Goal: Task Accomplishment & Management: Use online tool/utility

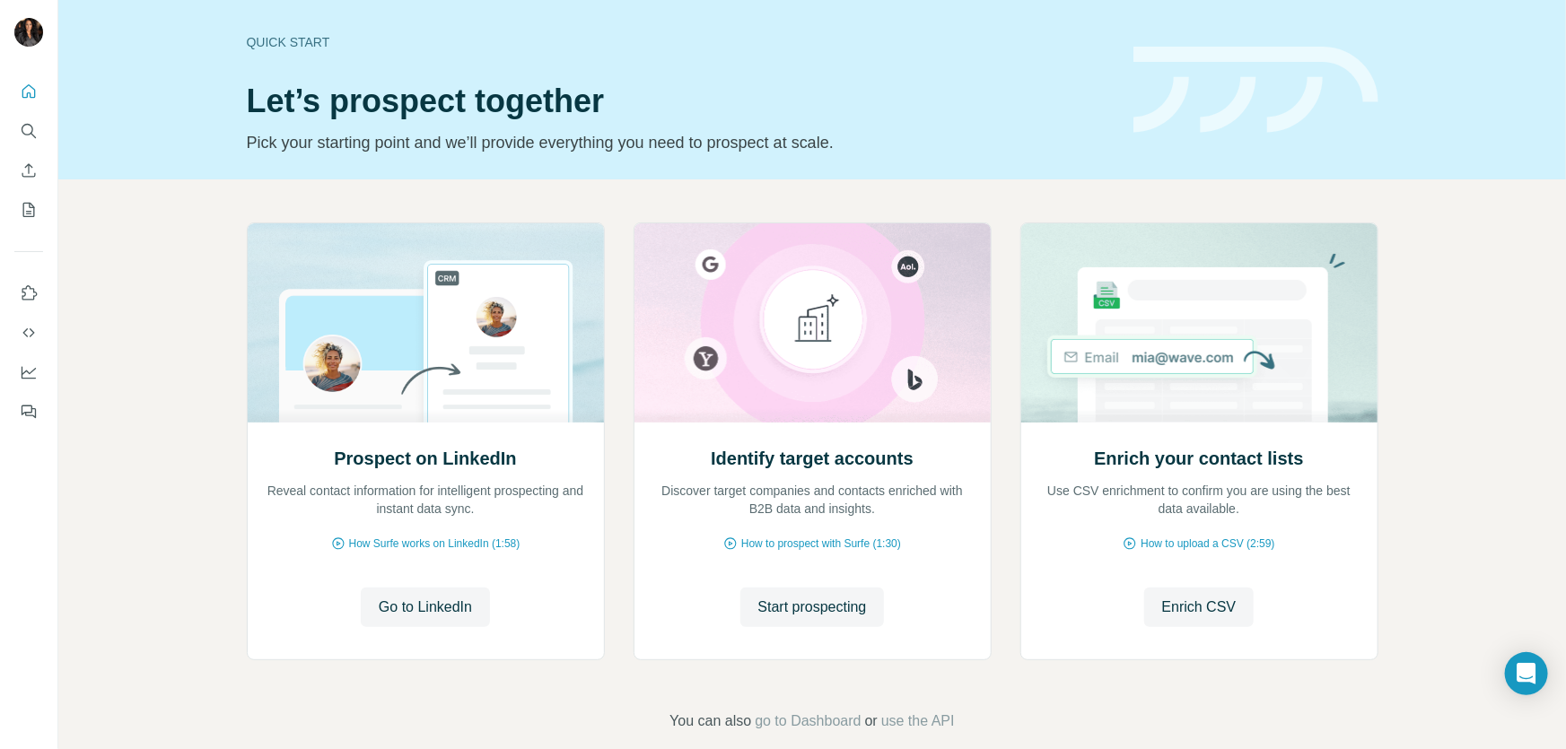
click at [1456, 260] on div "Prospect on LinkedIn Reveal contact information for intelligent prospecting and…" at bounding box center [811, 477] width 1507 height 596
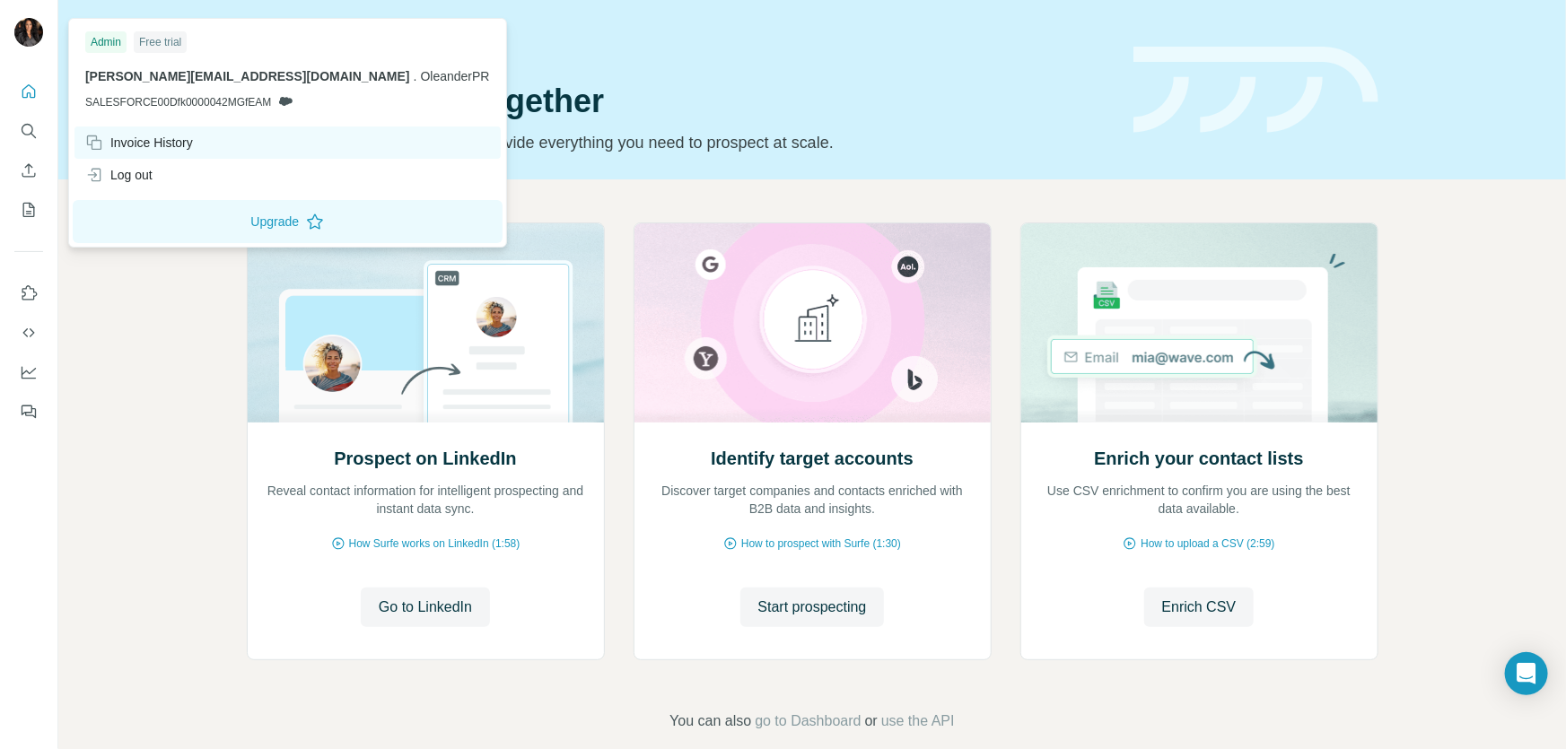
click at [176, 141] on div "Invoice History" at bounding box center [139, 143] width 108 height 18
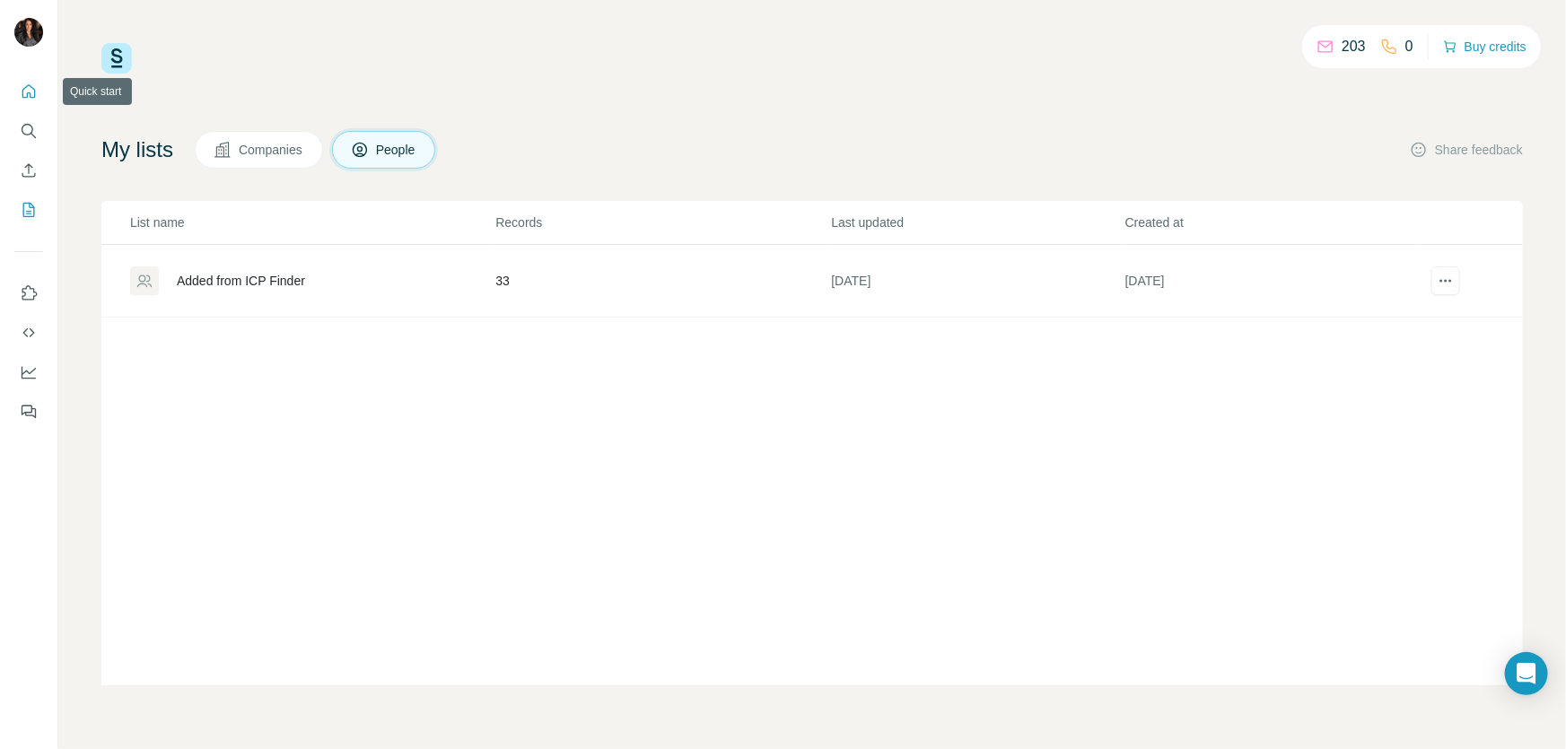
click at [18, 87] on button "Quick start" at bounding box center [28, 91] width 29 height 32
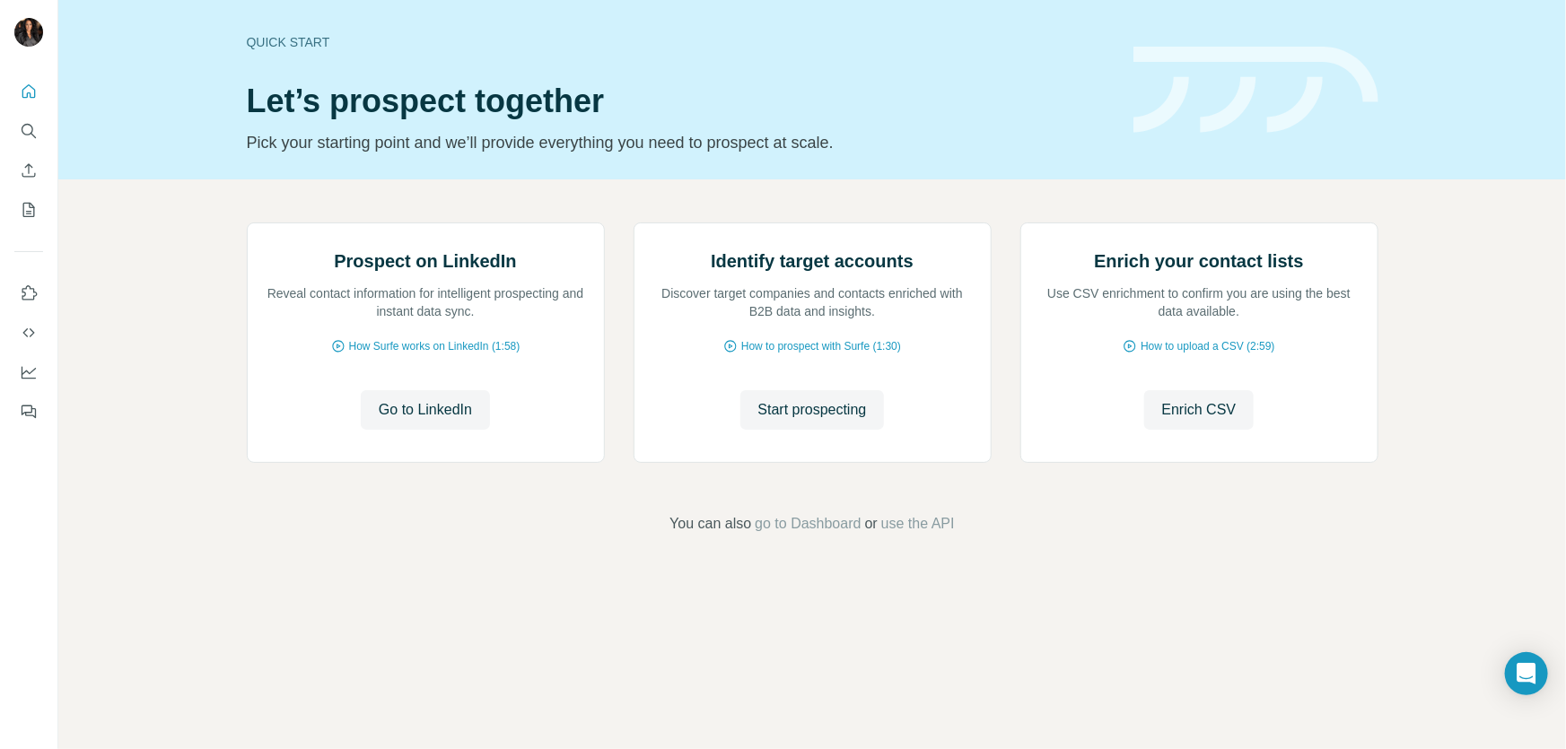
scroll to position [27, 0]
click at [20, 170] on icon "Enrich CSV" at bounding box center [29, 170] width 18 height 18
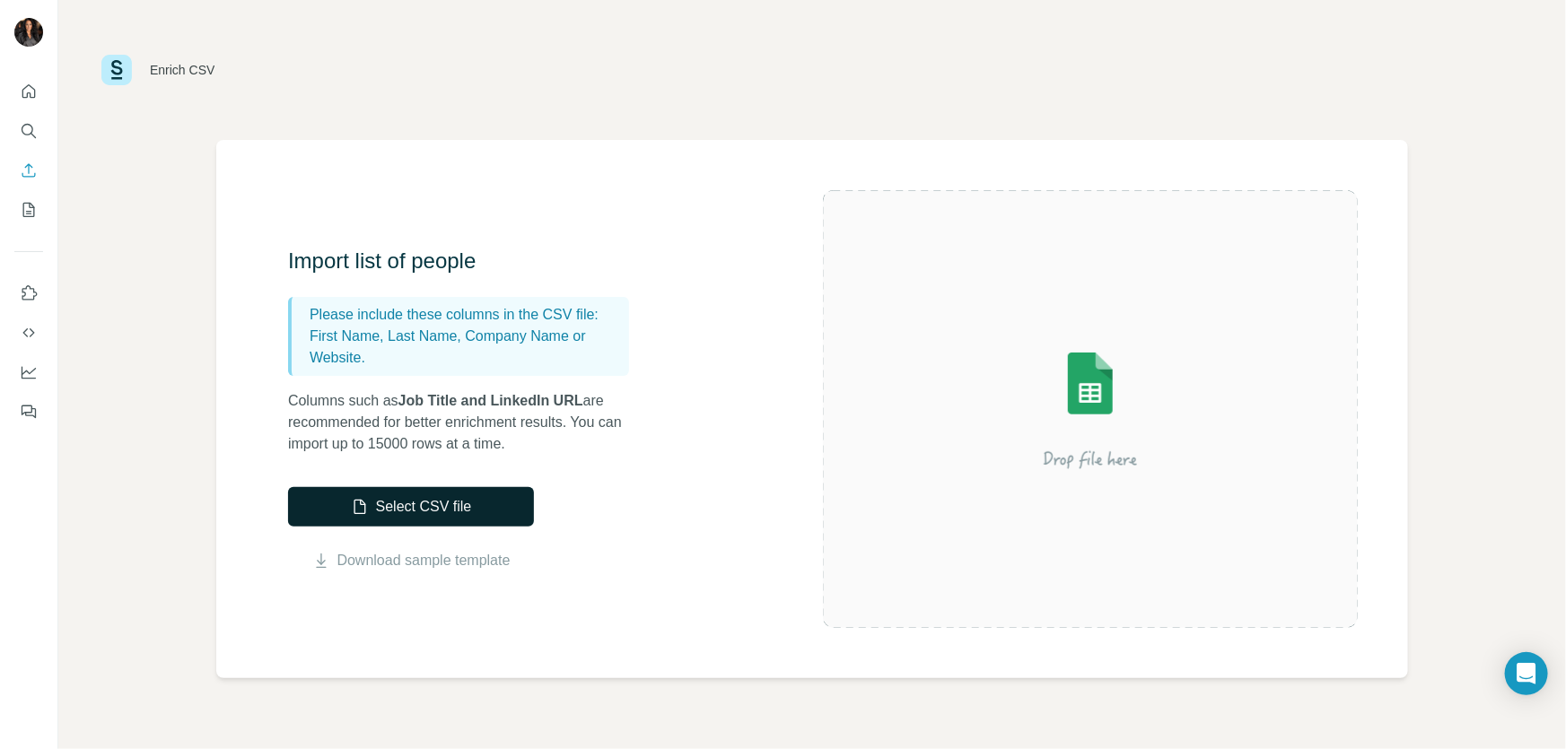
click at [443, 503] on button "Select CSV file" at bounding box center [411, 506] width 246 height 39
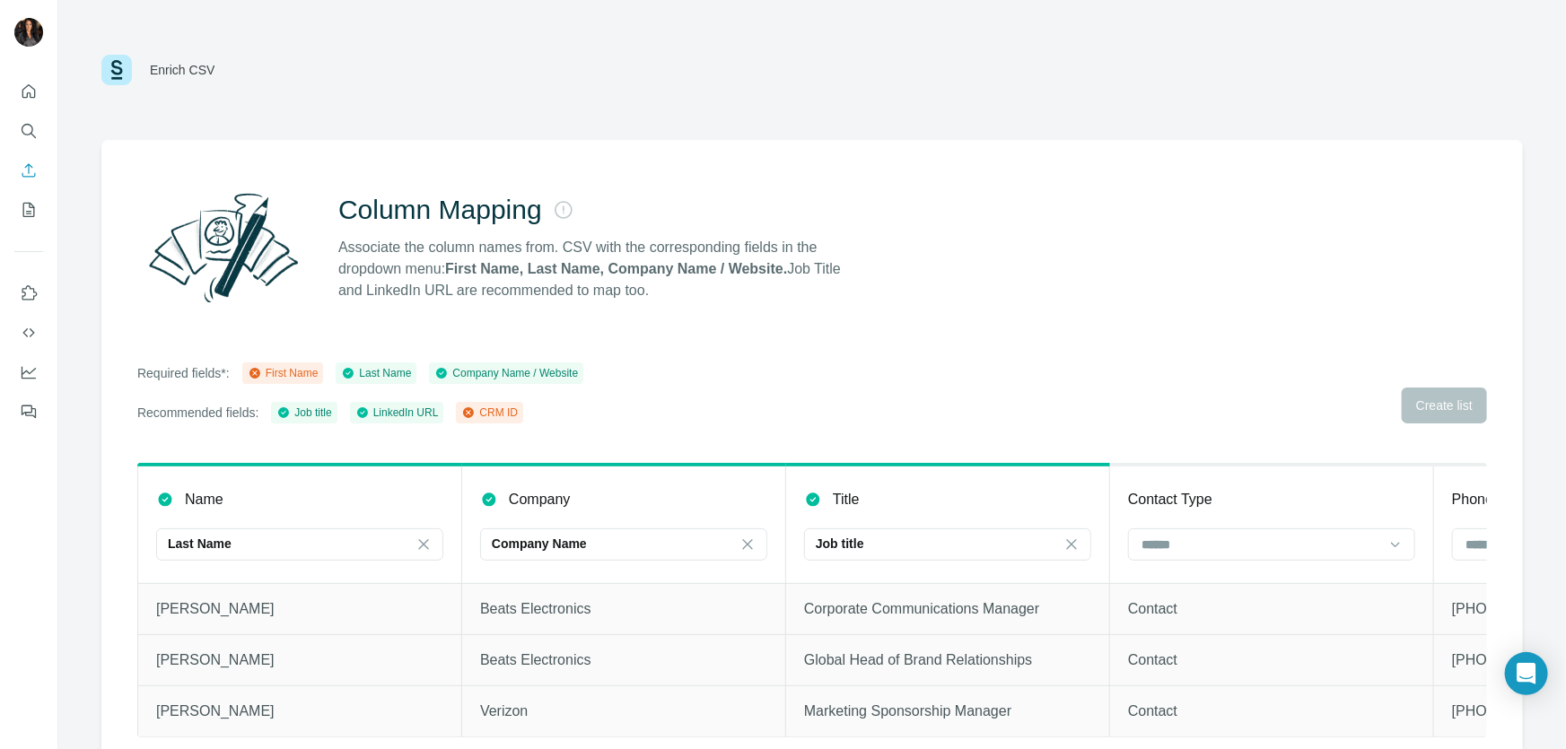
scroll to position [31, 0]
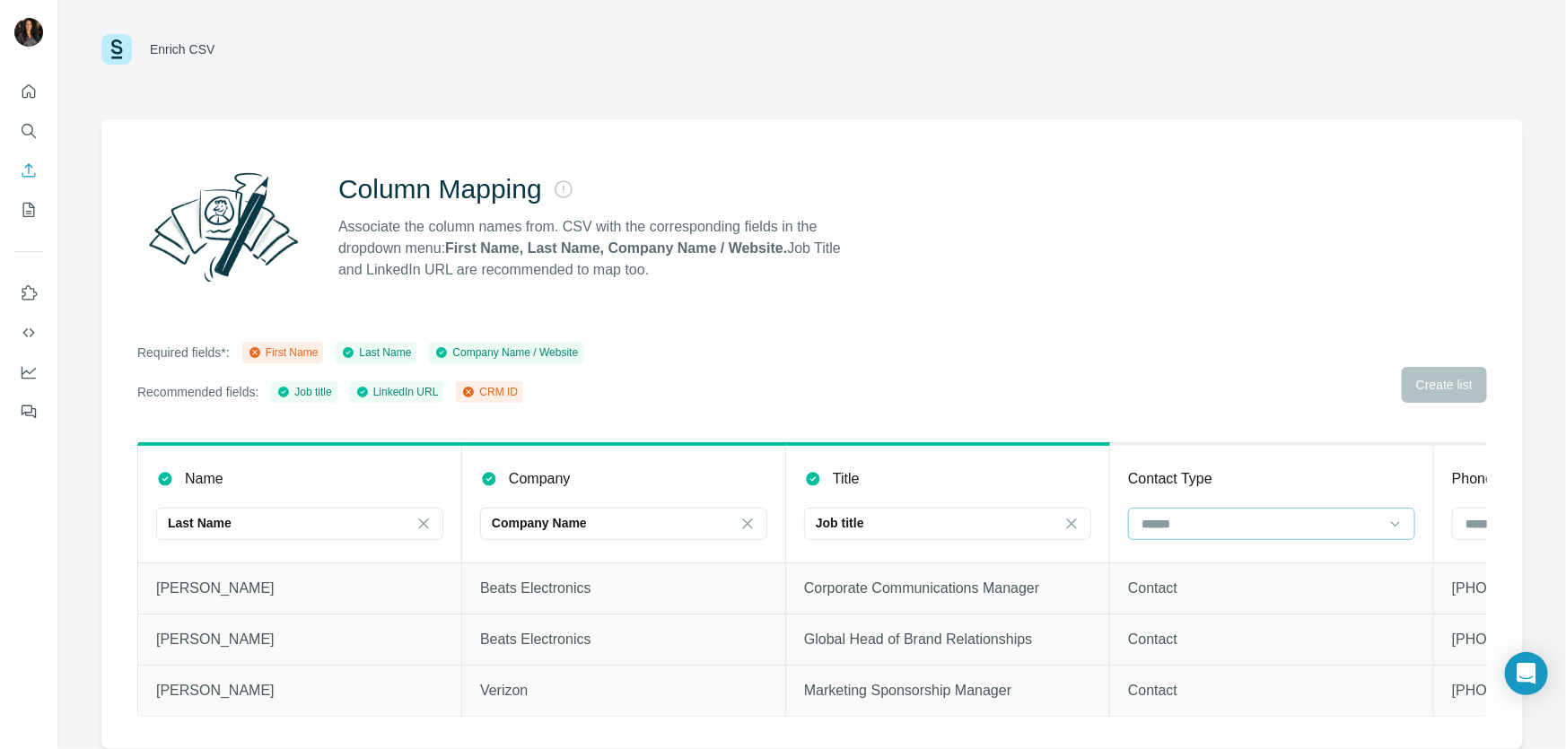
click at [1261, 514] on input at bounding box center [1260, 524] width 242 height 20
click at [1339, 263] on div "Column Mapping Associate the column names from. CSV with the corresponding fiel…" at bounding box center [811, 226] width 1349 height 129
click at [26, 90] on icon "Quick start" at bounding box center [29, 92] width 18 height 18
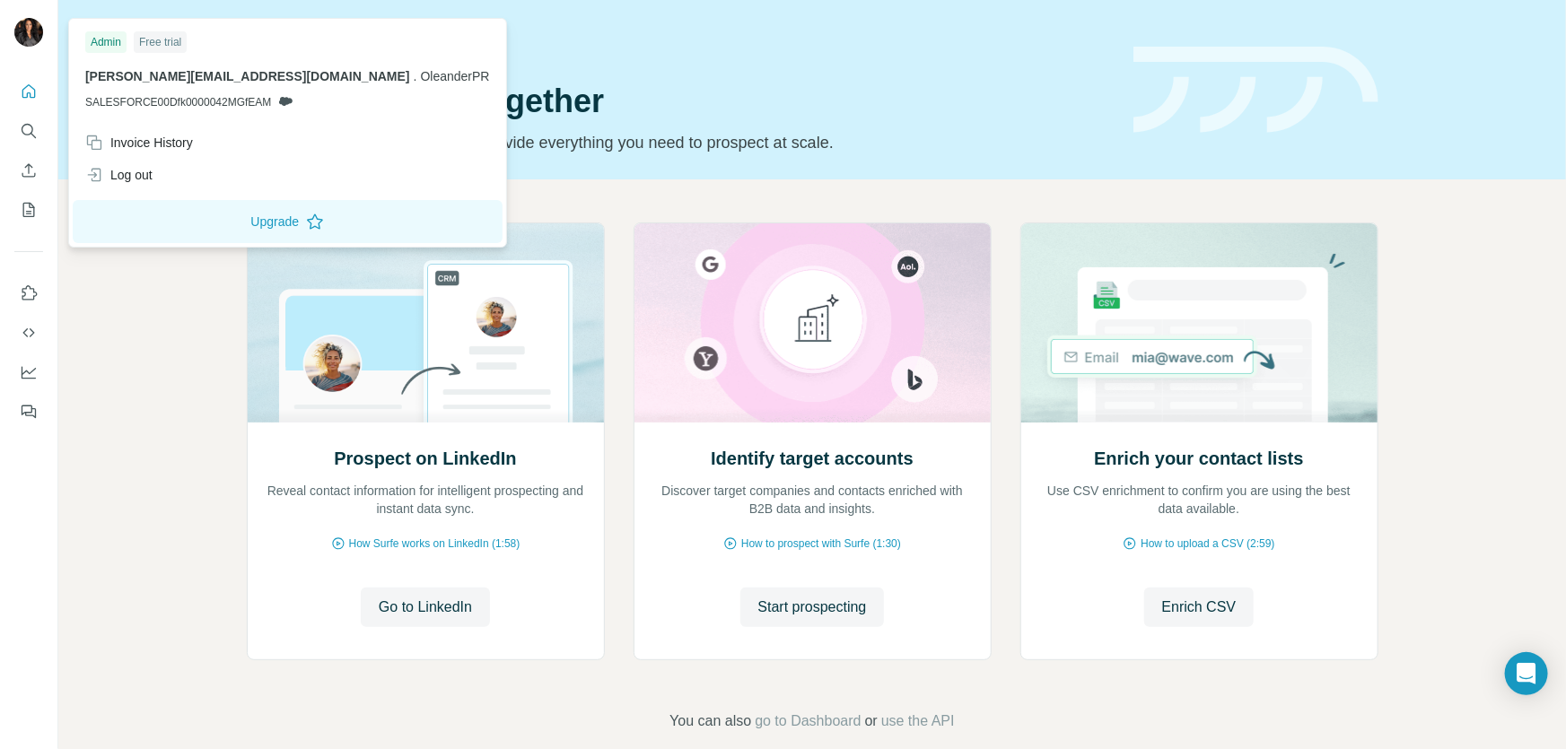
click at [31, 24] on img at bounding box center [28, 32] width 29 height 29
click at [179, 224] on button "Upgrade" at bounding box center [288, 221] width 430 height 43
